Goal: Check status

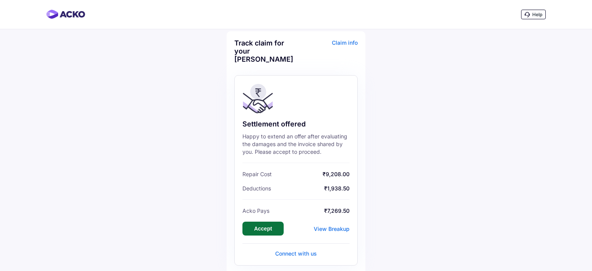
click at [255, 232] on button "Accept" at bounding box center [263, 229] width 41 height 14
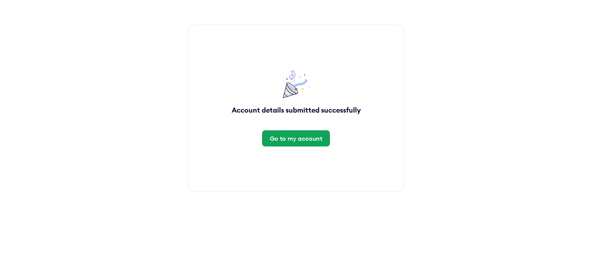
click at [295, 141] on div "Go to my account" at bounding box center [296, 138] width 52 height 8
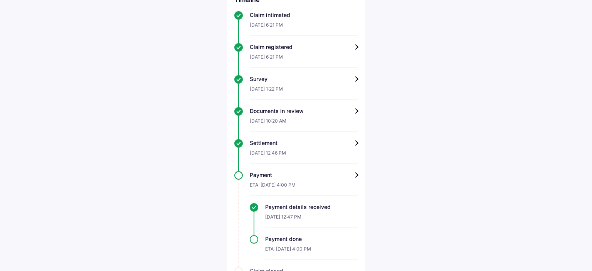
scroll to position [231, 0]
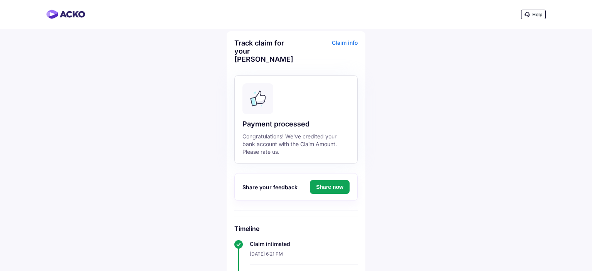
scroll to position [193, 0]
